Goal: Register for event/course

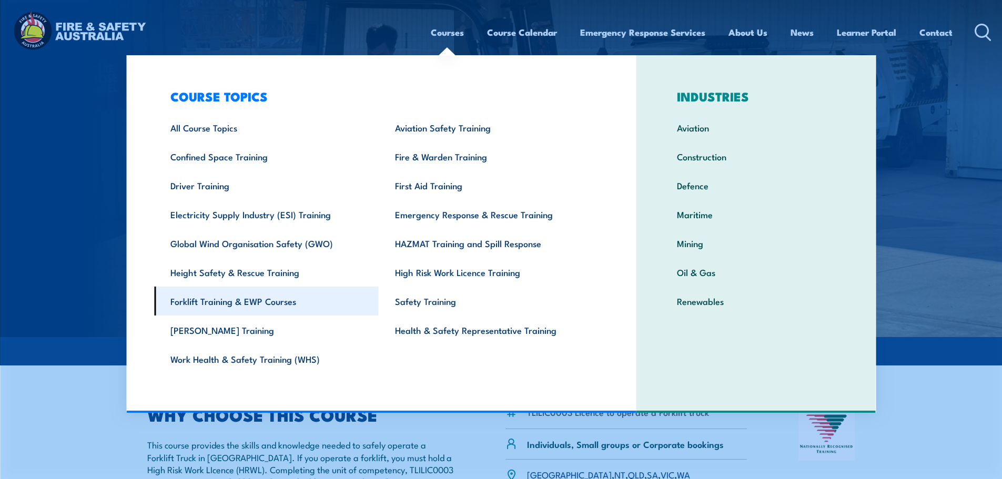
click at [200, 294] on link "Forklift Training & EWP Courses" at bounding box center [266, 301] width 225 height 29
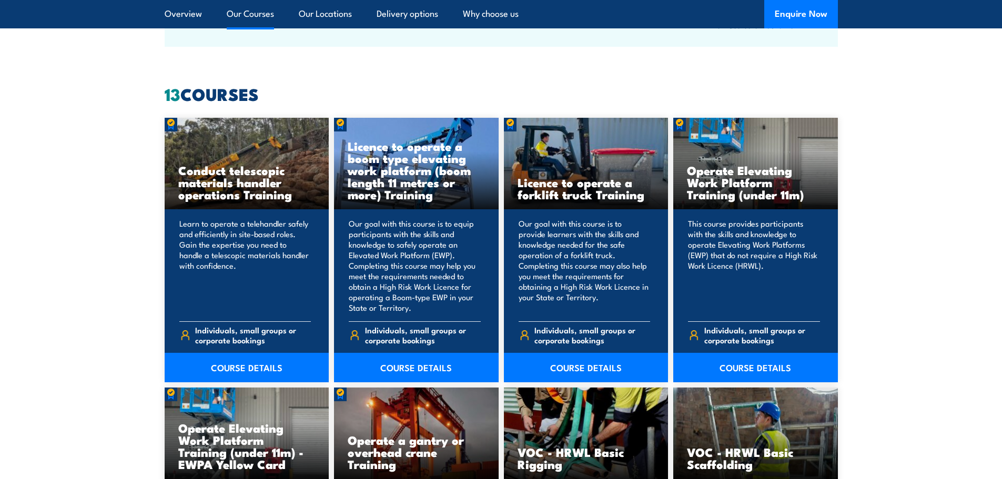
scroll to position [736, 0]
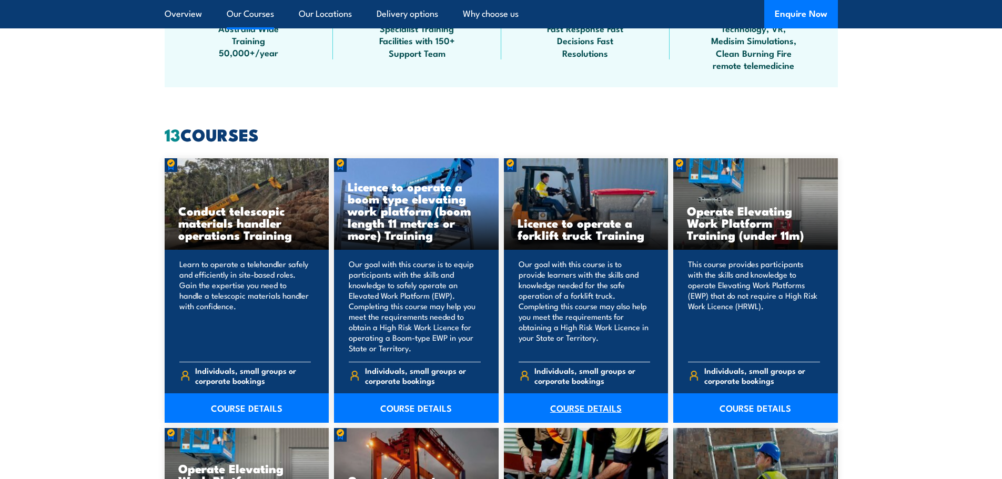
click at [603, 402] on link "COURSE DETAILS" at bounding box center [586, 407] width 165 height 29
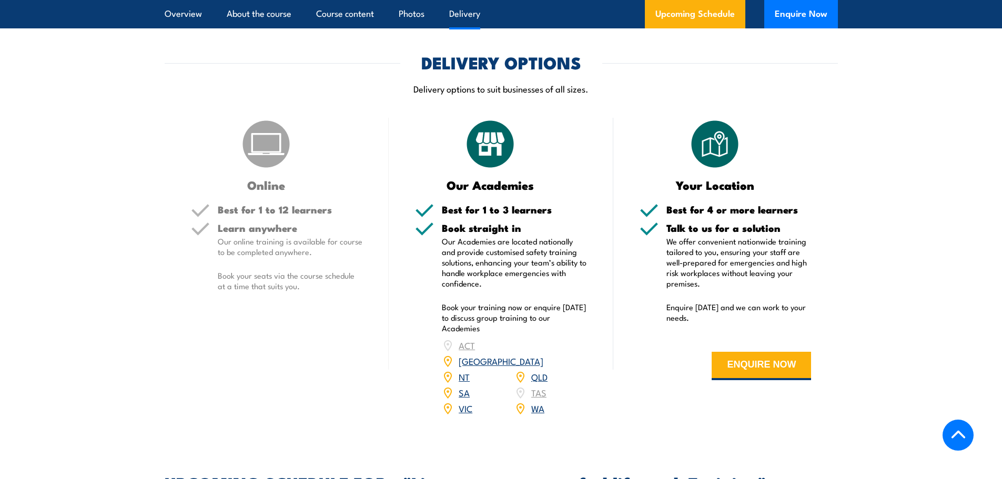
scroll to position [1315, 0]
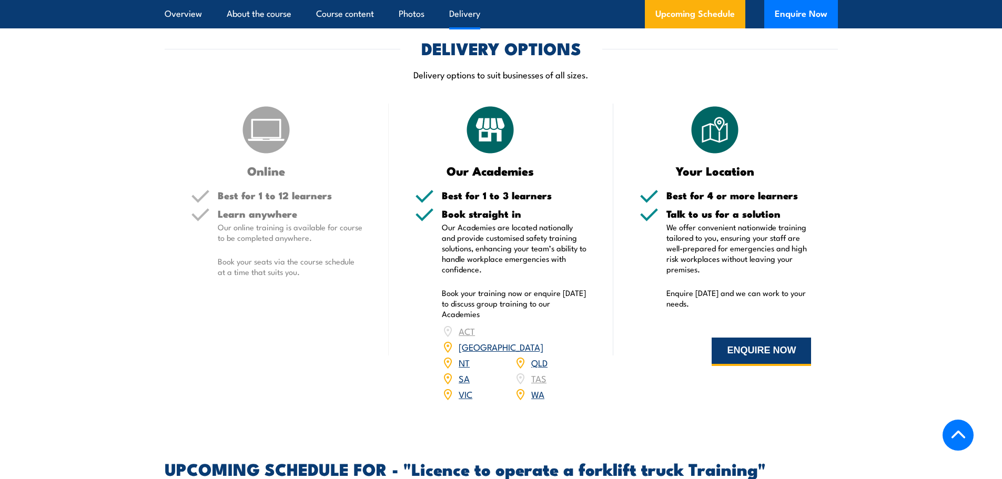
click at [727, 347] on button "ENQUIRE NOW" at bounding box center [761, 352] width 99 height 28
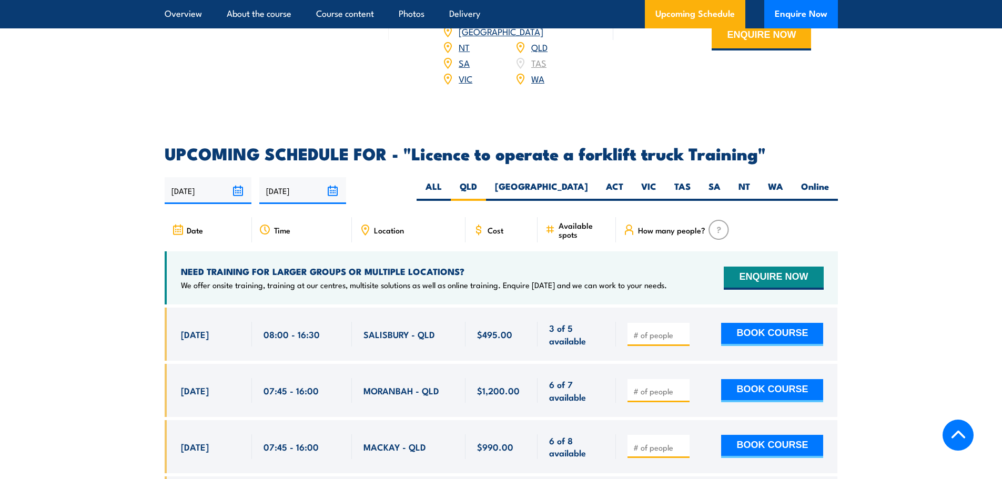
scroll to position [1603, 0]
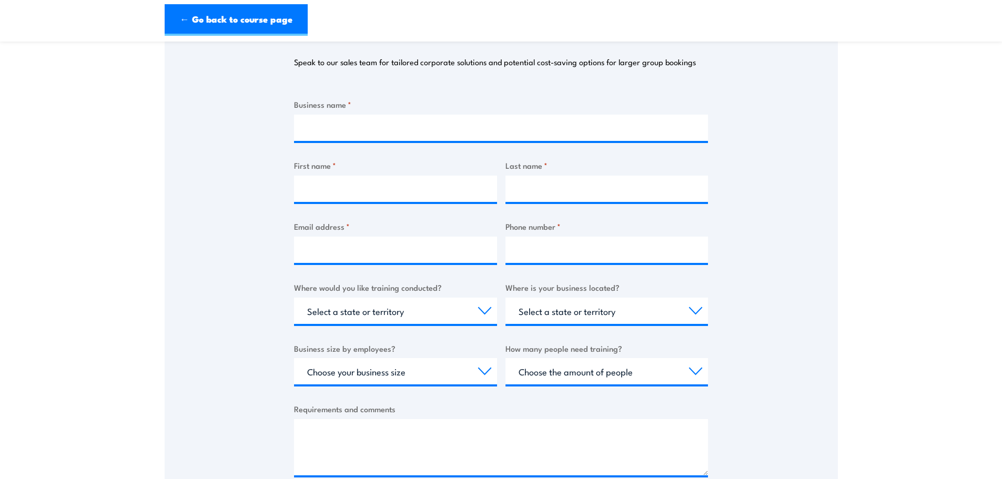
scroll to position [158, 0]
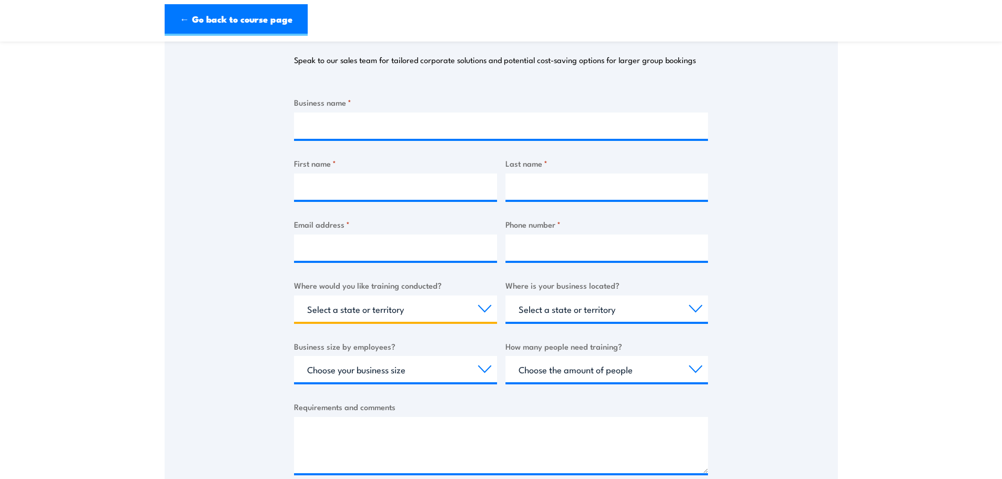
click at [394, 314] on select "Select a state or territory Nationally - multiple locations [GEOGRAPHIC_DATA] […" at bounding box center [395, 309] width 203 height 26
select select "QLD"
click at [294, 296] on select "Select a state or territory Nationally - multiple locations [GEOGRAPHIC_DATA] […" at bounding box center [395, 309] width 203 height 26
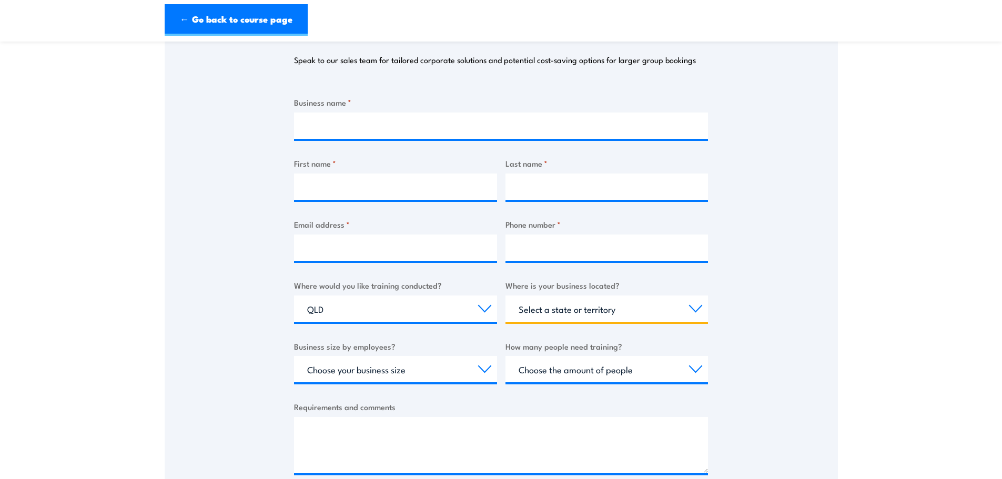
click at [581, 316] on select "Select a state or territory [GEOGRAPHIC_DATA] [GEOGRAPHIC_DATA] [GEOGRAPHIC_DAT…" at bounding box center [606, 309] width 203 height 26
select select "QLD"
click at [505, 296] on select "Select a state or territory [GEOGRAPHIC_DATA] [GEOGRAPHIC_DATA] [GEOGRAPHIC_DAT…" at bounding box center [606, 309] width 203 height 26
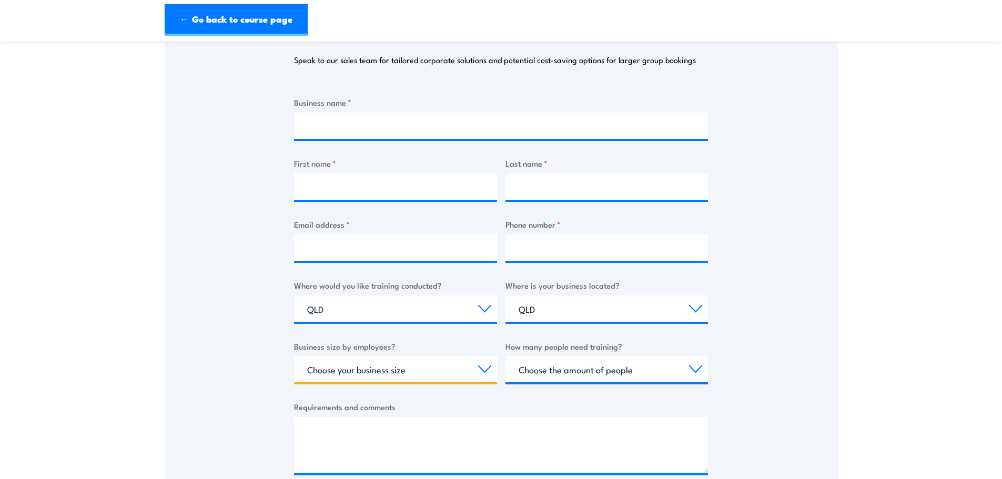
click at [426, 369] on select "Choose your business size 1 to 19 20 to 199 200+" at bounding box center [395, 369] width 203 height 26
select select "20 to 199"
click at [294, 356] on select "Choose your business size 1 to 19 20 to 199 200+" at bounding box center [395, 369] width 203 height 26
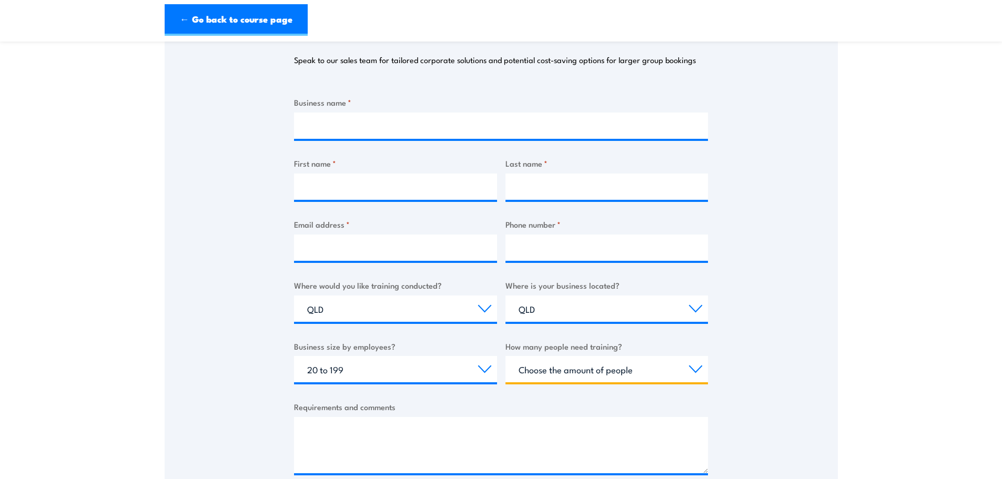
click at [573, 372] on select "Choose the amount of people 1 to 4 5 to 19 20+" at bounding box center [606, 369] width 203 height 26
select select "5 to 19"
click at [505, 356] on select "Choose the amount of people 1 to 4 5 to 19 20+" at bounding box center [606, 369] width 203 height 26
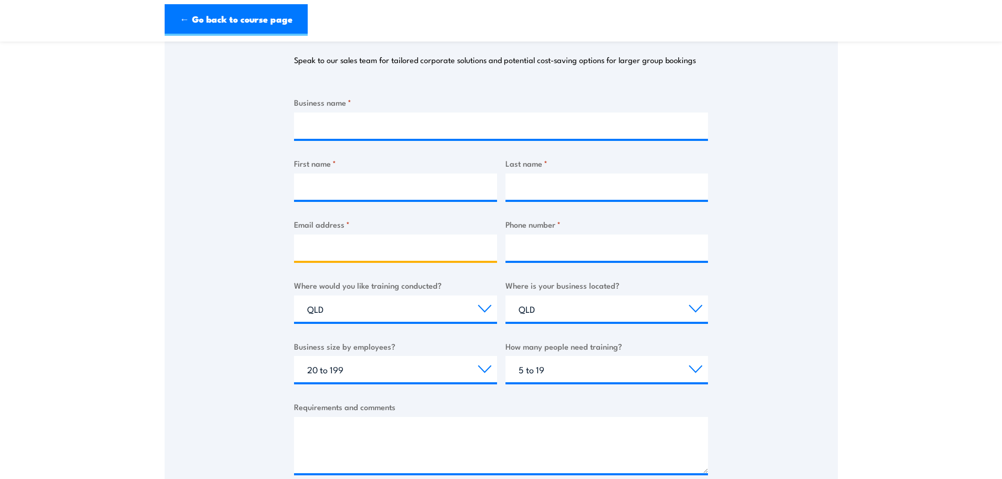
click at [329, 249] on input "Email address *" at bounding box center [395, 248] width 203 height 26
